Goal: Task Accomplishment & Management: Manage account settings

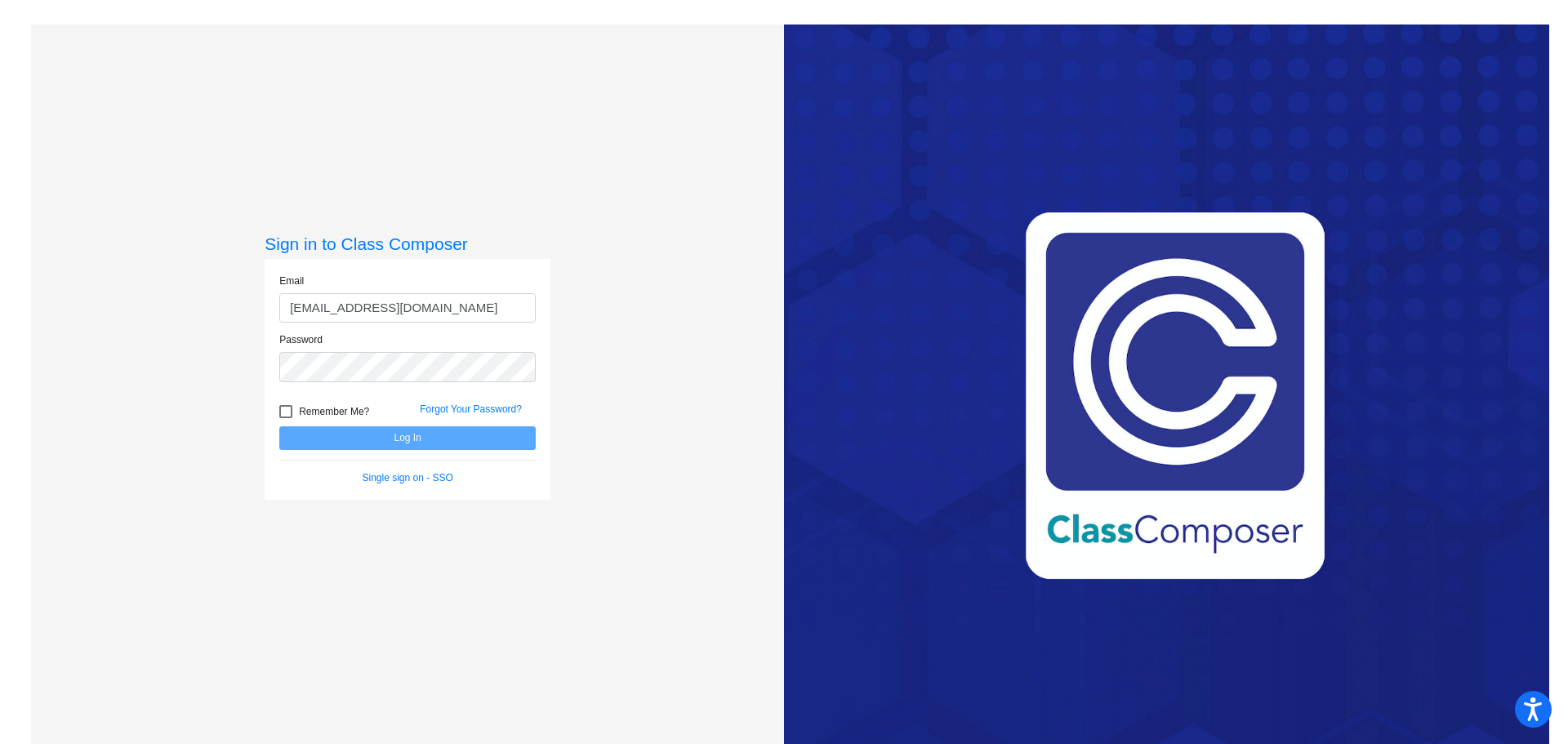
type input "[EMAIL_ADDRESS][DOMAIN_NAME]"
click at [422, 443] on button "Log In" at bounding box center [407, 438] width 256 height 24
click at [373, 435] on button "Log In" at bounding box center [407, 438] width 256 height 24
click at [693, 170] on div "Sign in to Class Composer Email jenifer_hardie@lkstevens.wednet.edu Password Re…" at bounding box center [407, 397] width 753 height 744
click at [346, 436] on button "Log In" at bounding box center [407, 438] width 256 height 24
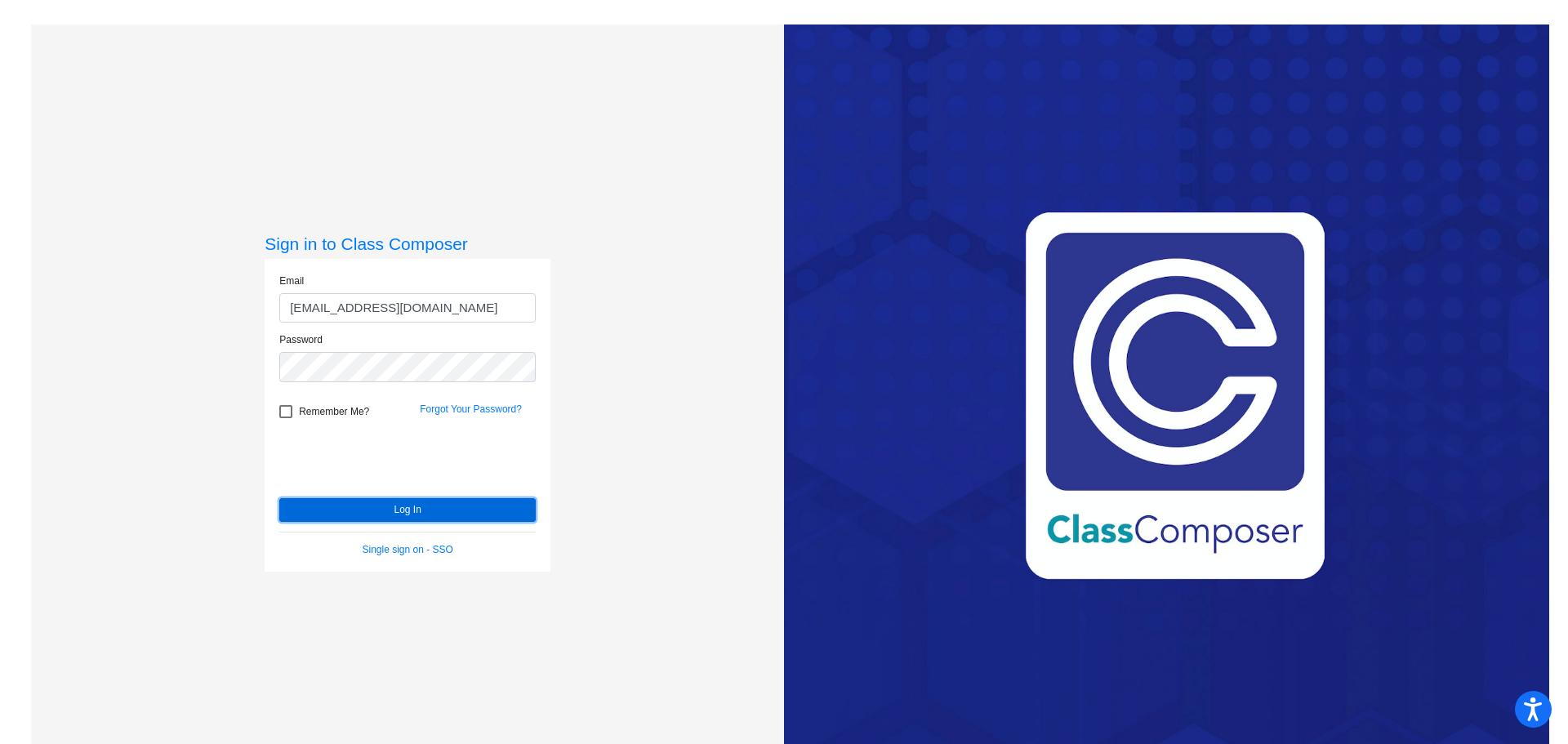
click at [380, 508] on button "Log In" at bounding box center [407, 510] width 256 height 24
click at [369, 514] on button "Log In" at bounding box center [407, 510] width 256 height 24
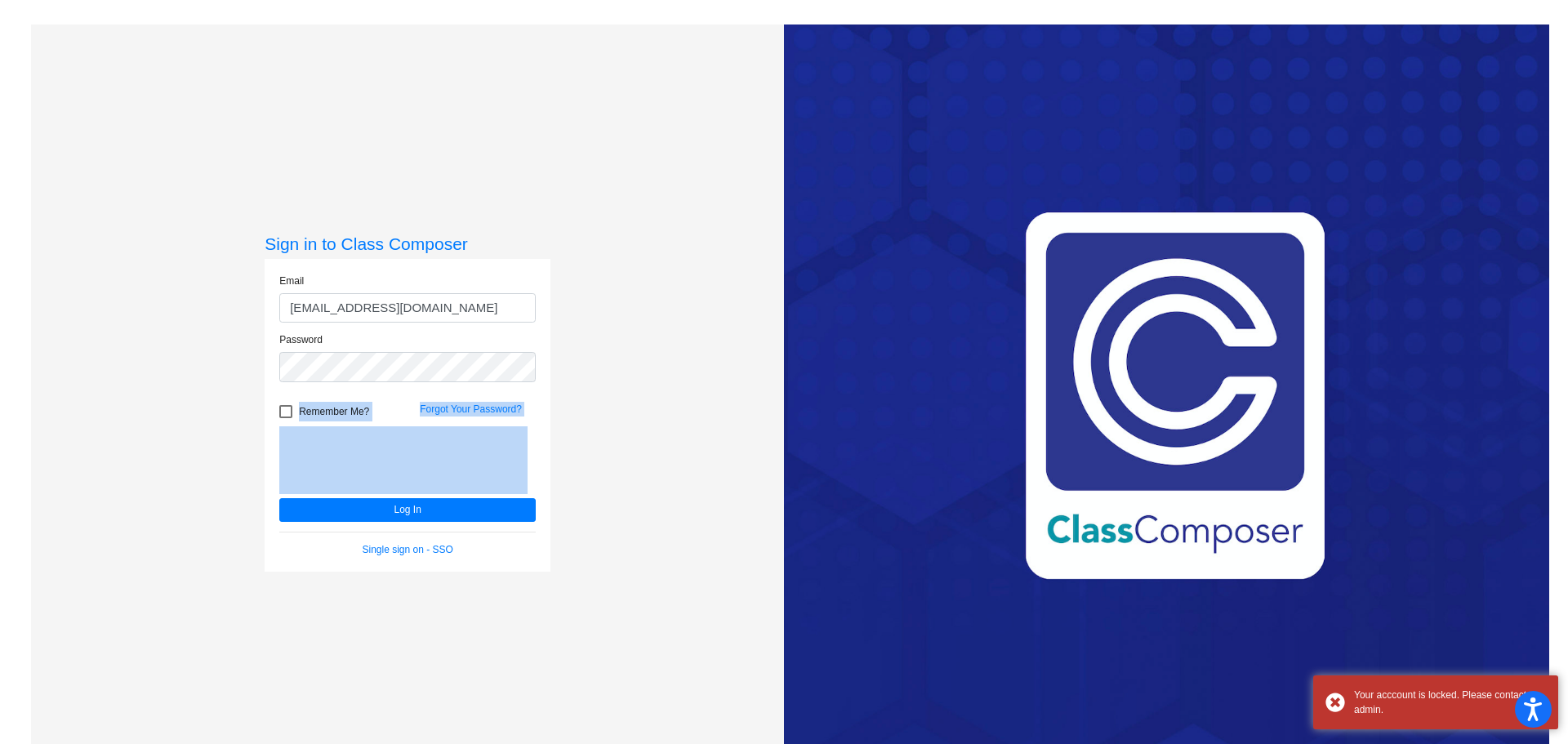
drag, startPoint x: 198, startPoint y: 396, endPoint x: 171, endPoint y: 334, distance: 67.6
click at [192, 389] on div "Sign in to Class Composer Email jenifer_hardie@lkstevens.wednet.edu Password Re…" at bounding box center [407, 397] width 753 height 744
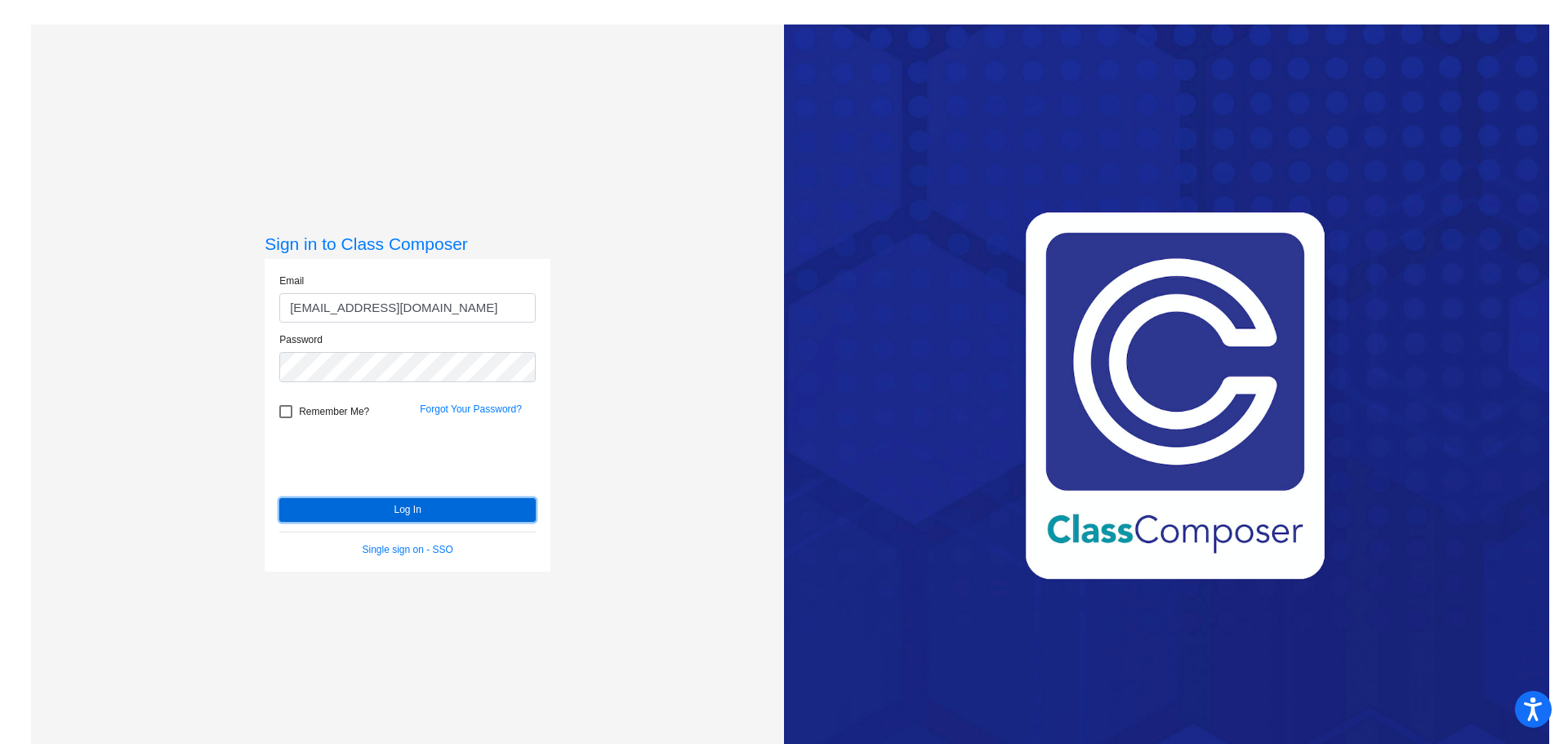
click at [402, 515] on button "Log In" at bounding box center [407, 510] width 256 height 24
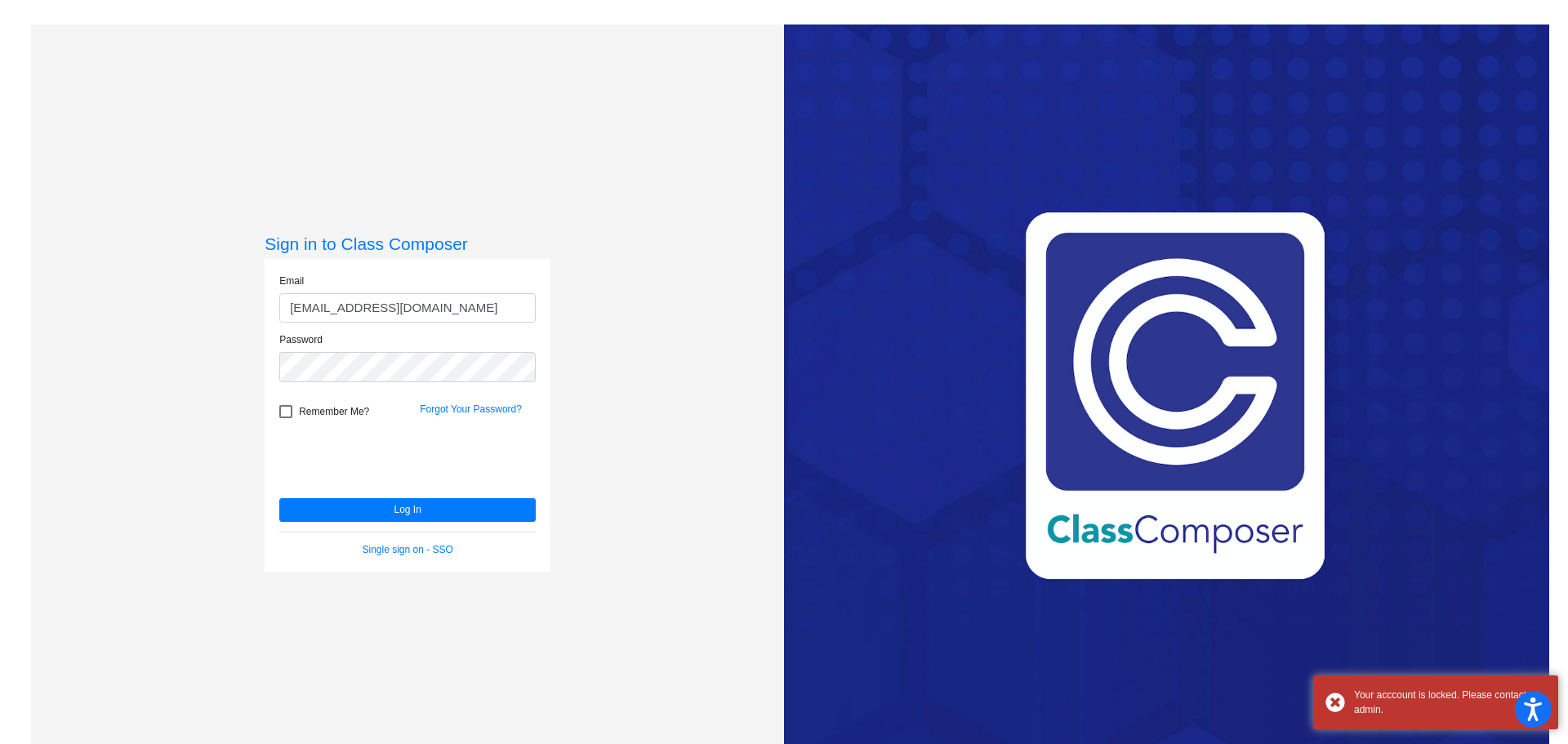
drag, startPoint x: 188, startPoint y: 341, endPoint x: 207, endPoint y: 346, distance: 19.6
click at [188, 341] on div "Sign in to Class Composer Email jenifer_hardie@lkstevens.wednet.edu Password Re…" at bounding box center [407, 397] width 753 height 744
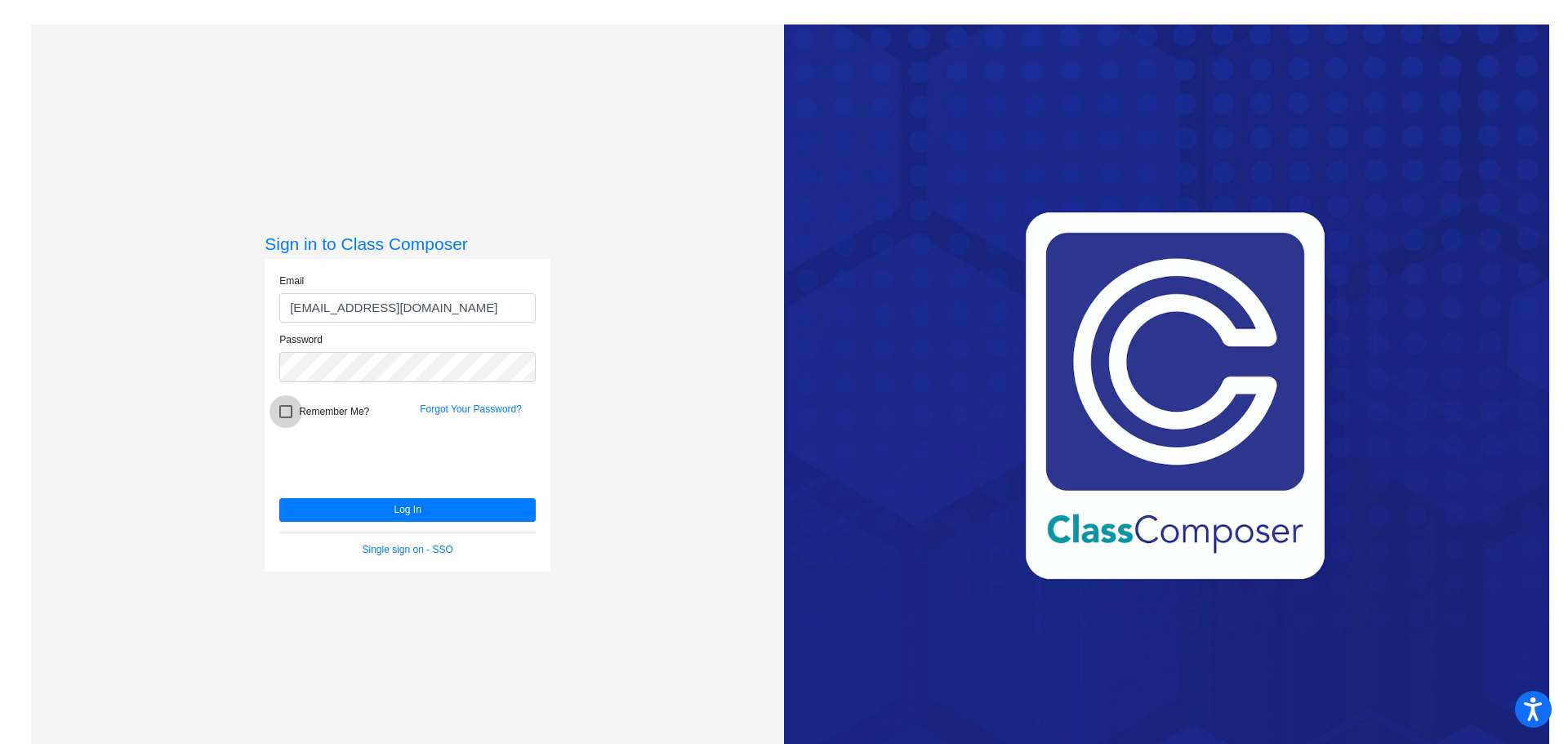
click at [286, 412] on div at bounding box center [286, 412] width 13 height 13
click at [286, 418] on input "Remember Me?" at bounding box center [285, 418] width 1 height 1
checkbox input "true"
click at [370, 515] on button "Log In" at bounding box center [407, 510] width 256 height 24
click at [415, 515] on button "Log In" at bounding box center [407, 510] width 256 height 24
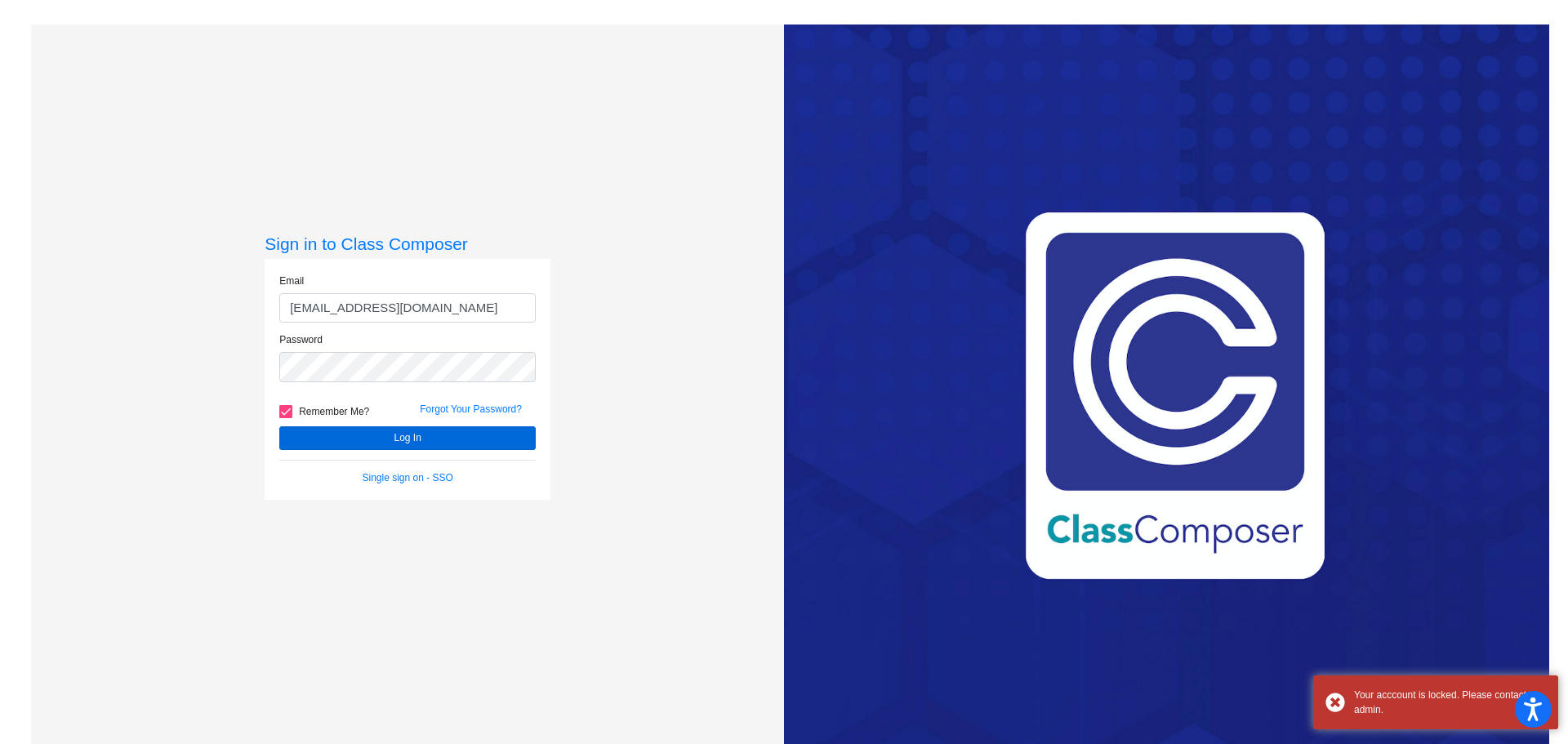
click at [407, 509] on div "Sign in to Class Composer Email jenifer_hardie@lkstevens.wednet.edu Password Re…" at bounding box center [407, 397] width 286 height 327
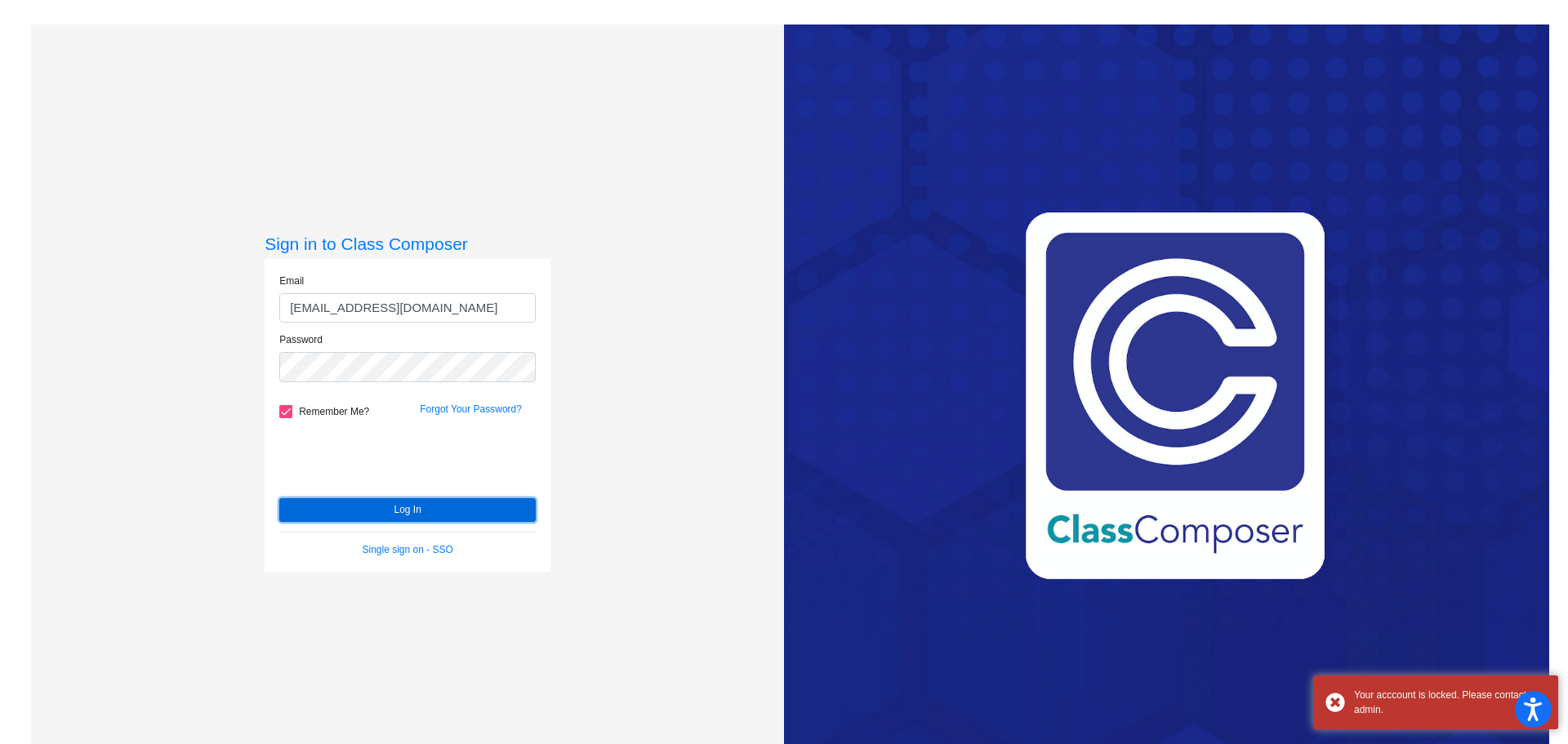
click at [407, 509] on button "Log In" at bounding box center [407, 510] width 256 height 24
click at [777, 22] on mat-sidenav-content "Sign in to Class Composer Email jenifer_hardie@lkstevens.wednet.edu Password Re…" at bounding box center [784, 372] width 1568 height 744
